Goal: Information Seeking & Learning: Learn about a topic

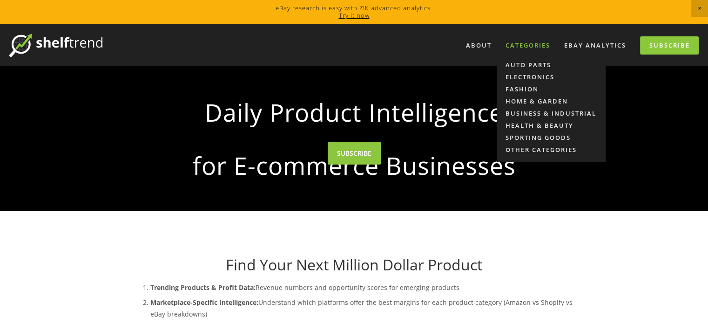
click at [534, 42] on div "Categories" at bounding box center [528, 45] width 57 height 15
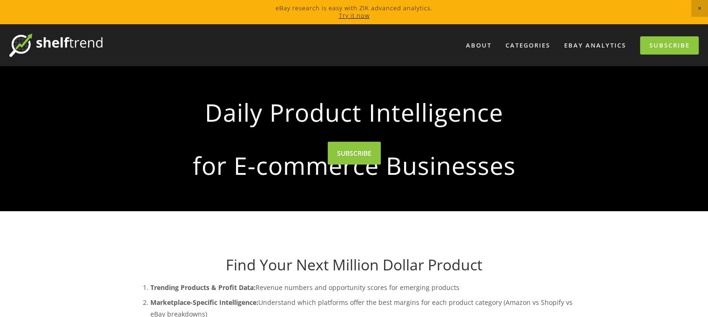
click at [609, 48] on div at bounding box center [354, 158] width 708 height 317
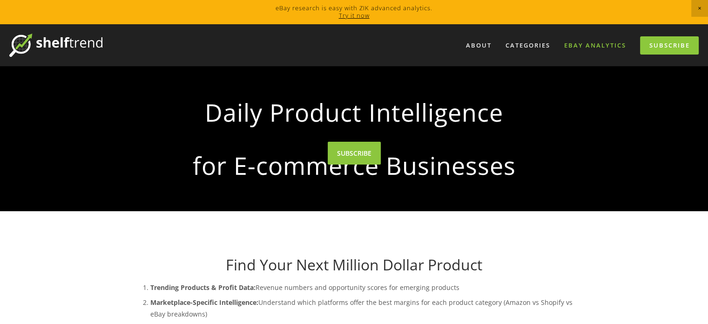
click at [611, 46] on link "eBay Analytics" at bounding box center [595, 45] width 74 height 15
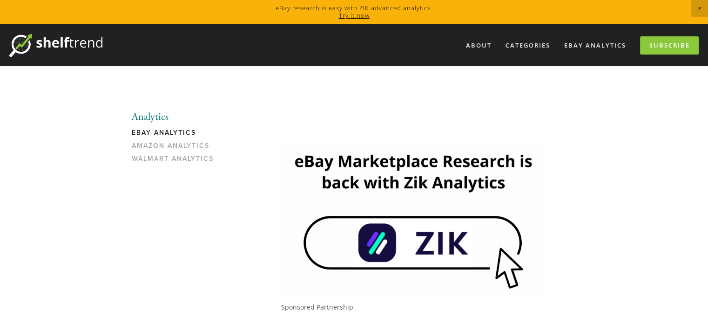
scroll to position [47, 0]
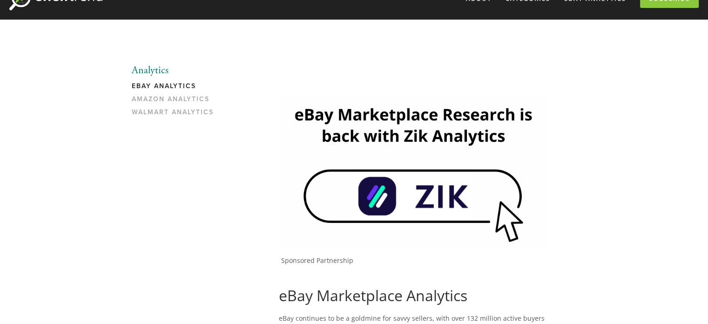
click at [190, 86] on link "eBay Analytics" at bounding box center [176, 88] width 89 height 13
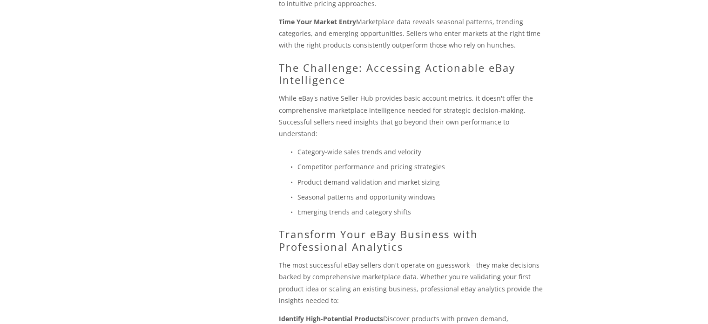
scroll to position [685, 0]
